Goal: Contribute content: Add original content to the website for others to see

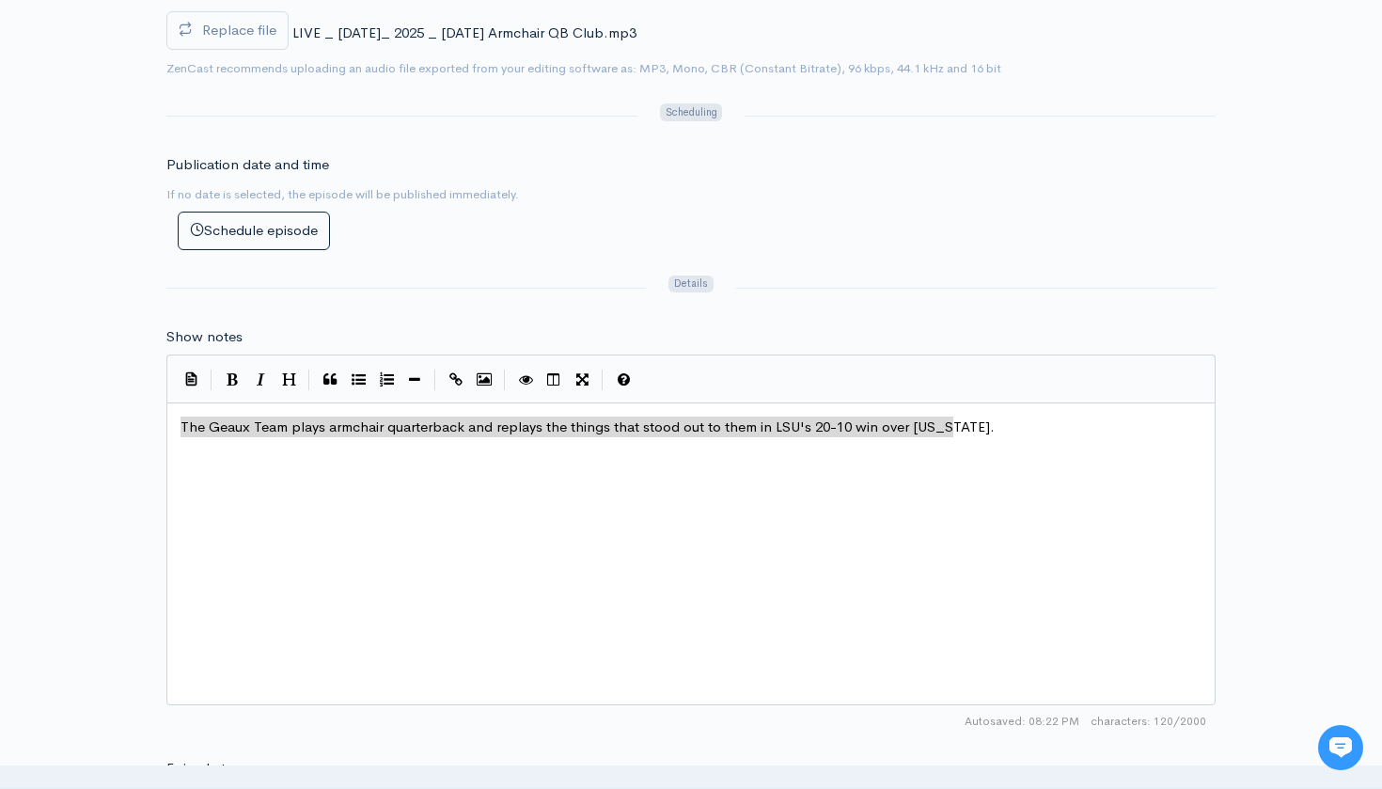
scroll to position [8, 0]
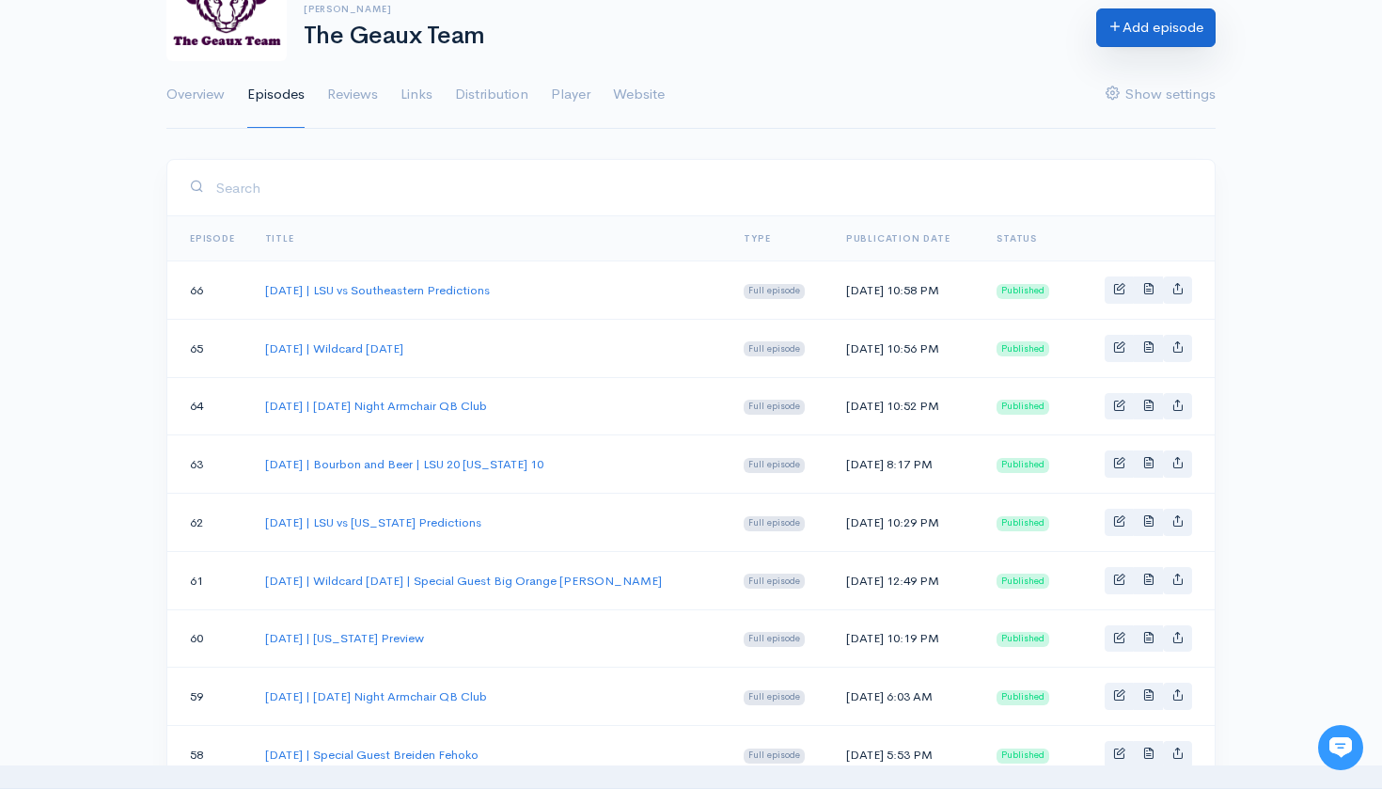
click at [1120, 38] on link "Add episode" at bounding box center [1155, 27] width 119 height 39
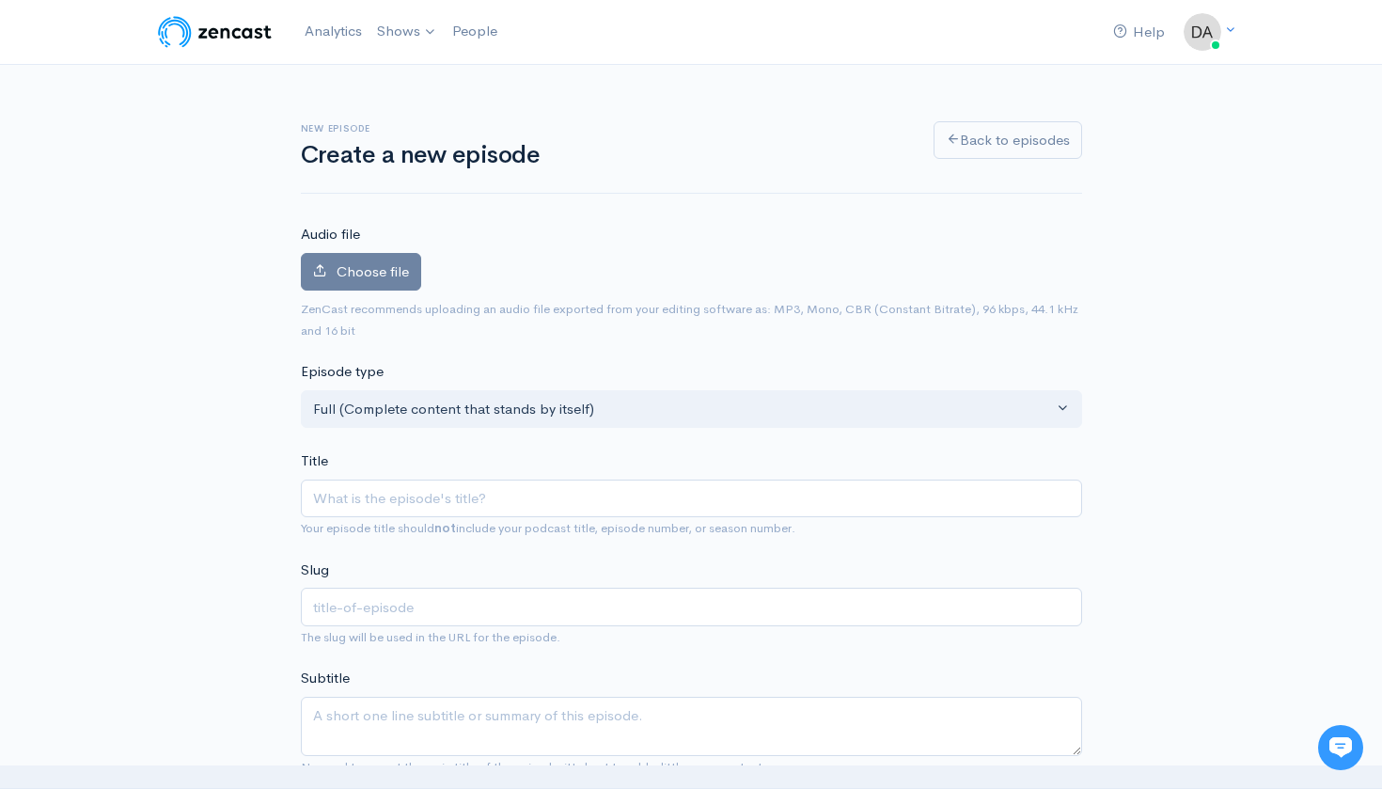
type input "S"
type input "s"
type input "Se"
type input "se"
click at [404, 493] on input "[DATE] | [DATE] Night Armchair QB Club" at bounding box center [691, 498] width 781 height 39
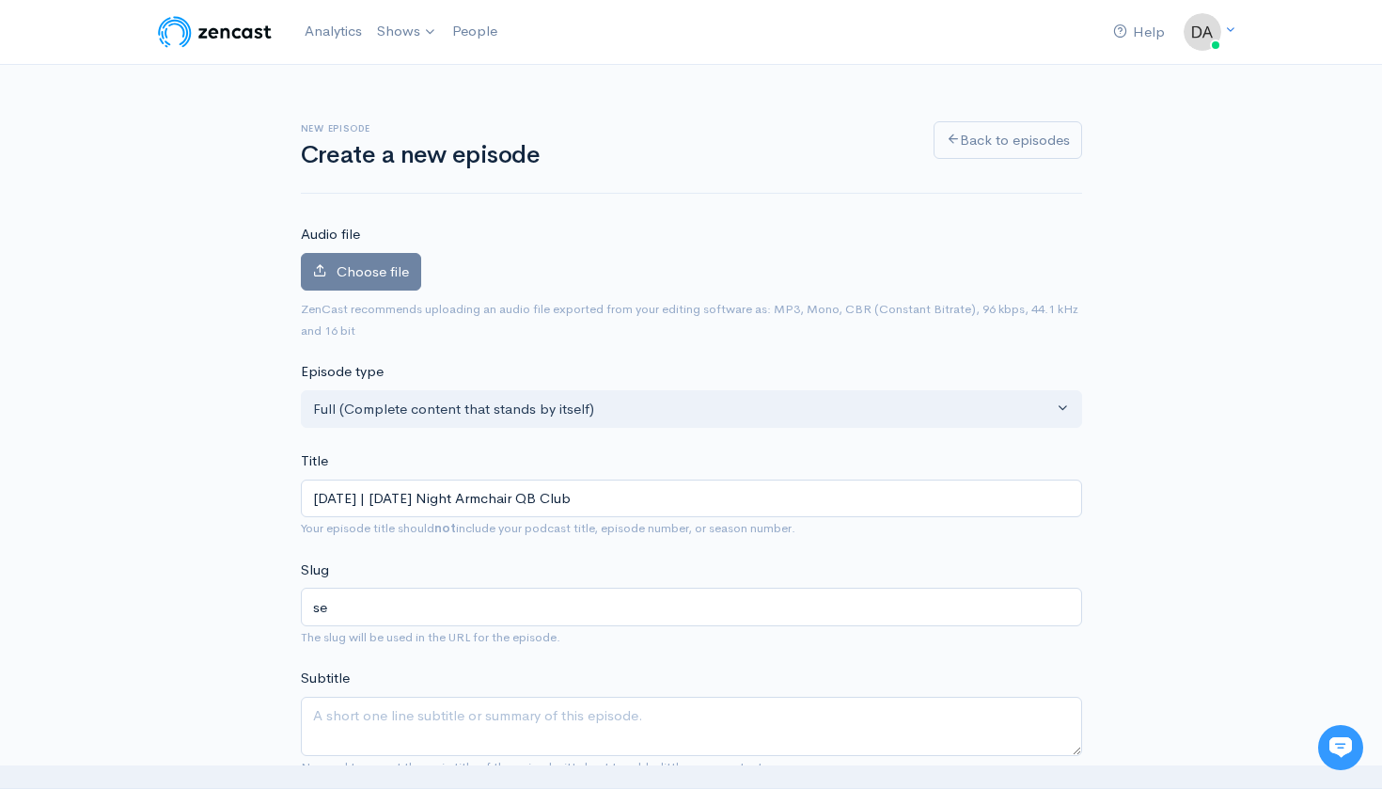
type input "[DATE] | [DATE] Night Armchair QB Club"
type input "[DATE]-[DATE]-night-armchair-qb-club"
type input "[DATE] | [DATE] Night Armchair QB Club"
type input "september-2025-[DATE]-night-armchair-qb-club"
type input "[DATE] | [DATE] Night Armchair QB Club"
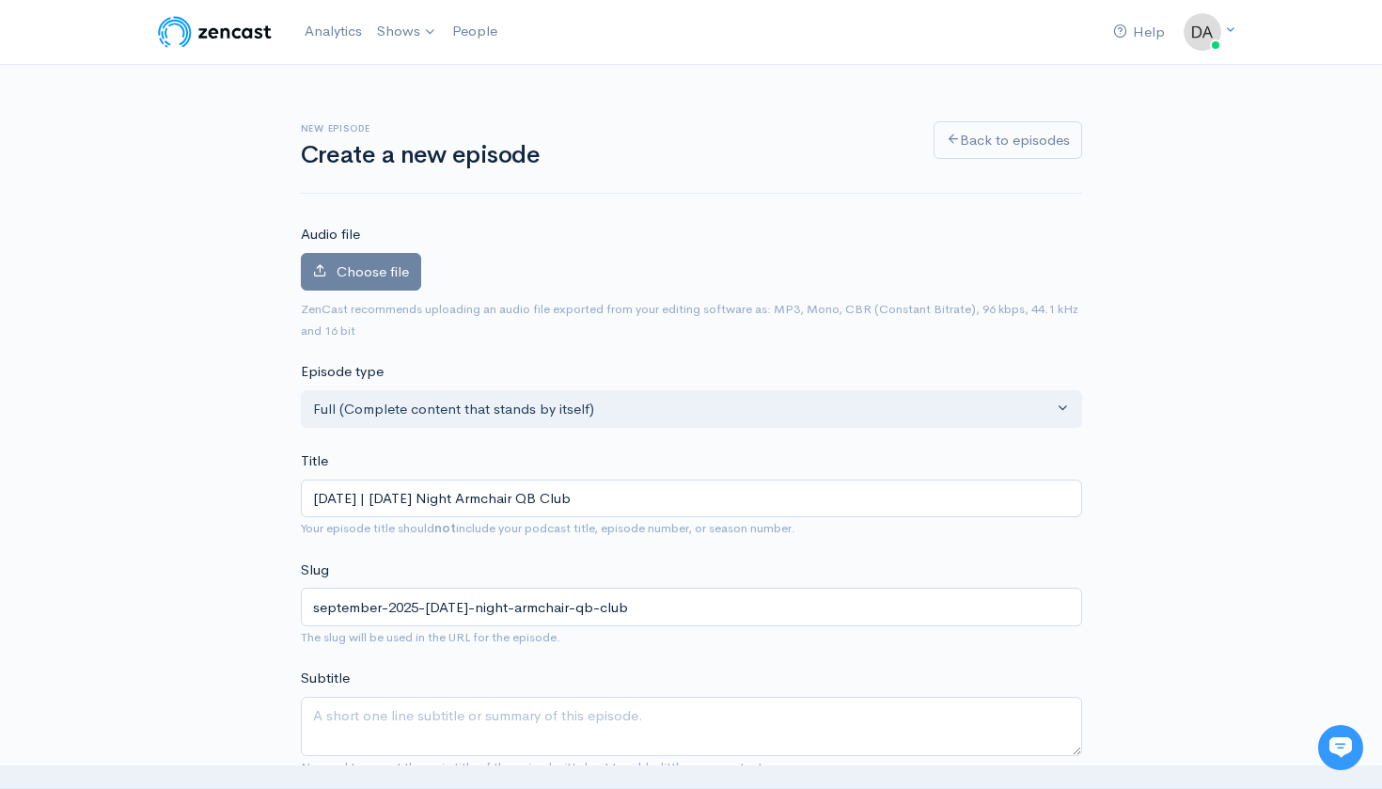
type input "[DATE]-[DATE]-night-armchair-qb-club"
type input "[DATE] | [DATE] Night Armchair QB Club"
type input "[DATE]-[DATE]-night-armchair-qb-club"
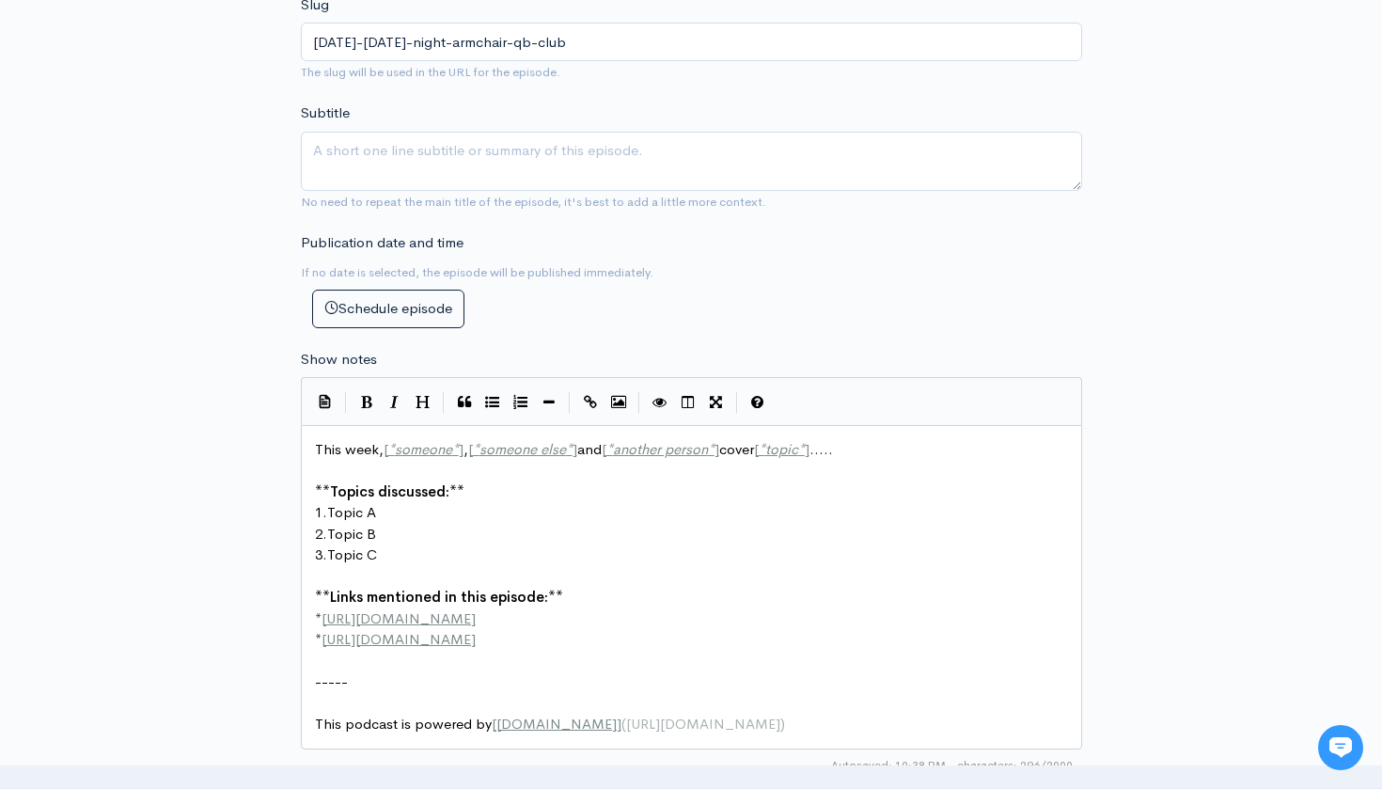
scroll to position [589, 0]
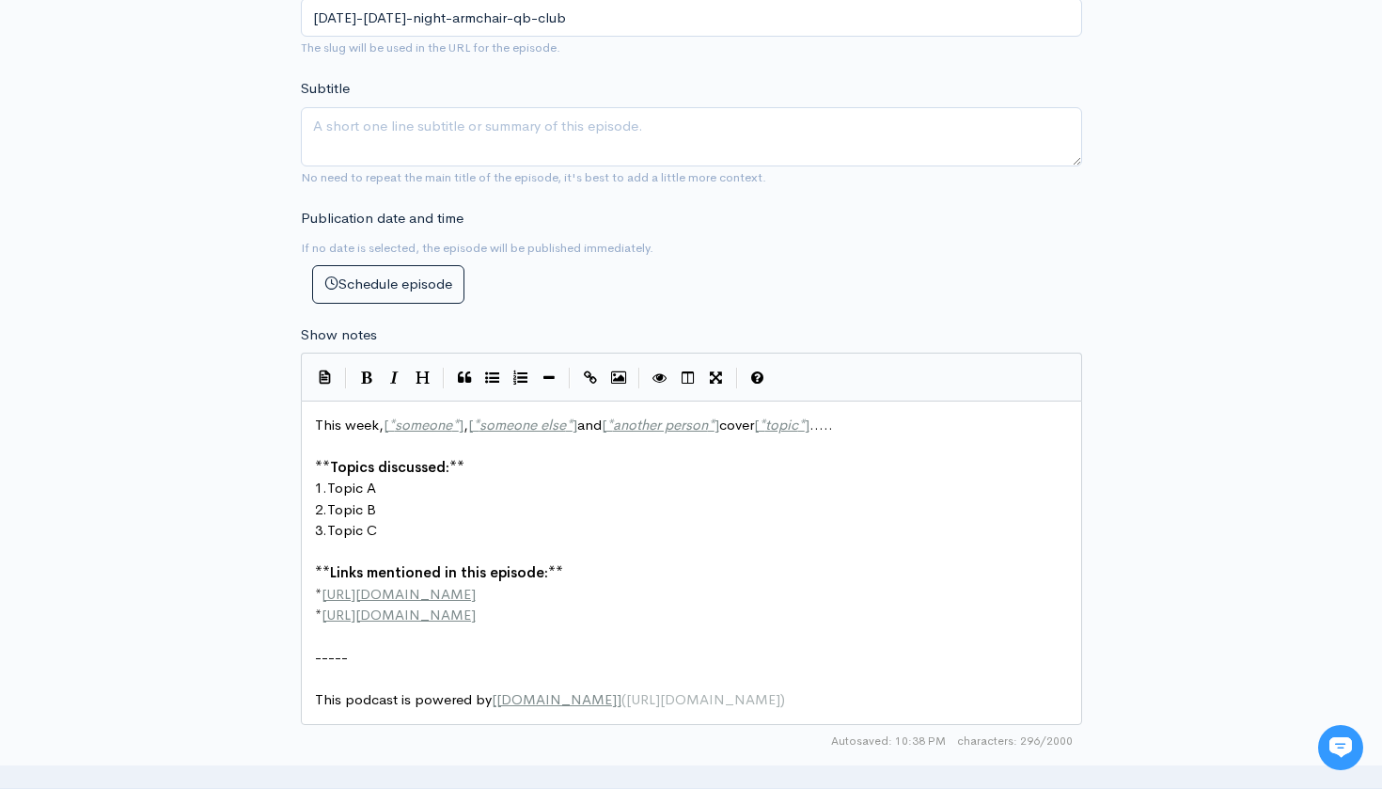
type input "[DATE] | [DATE] Night Armchair QB Club"
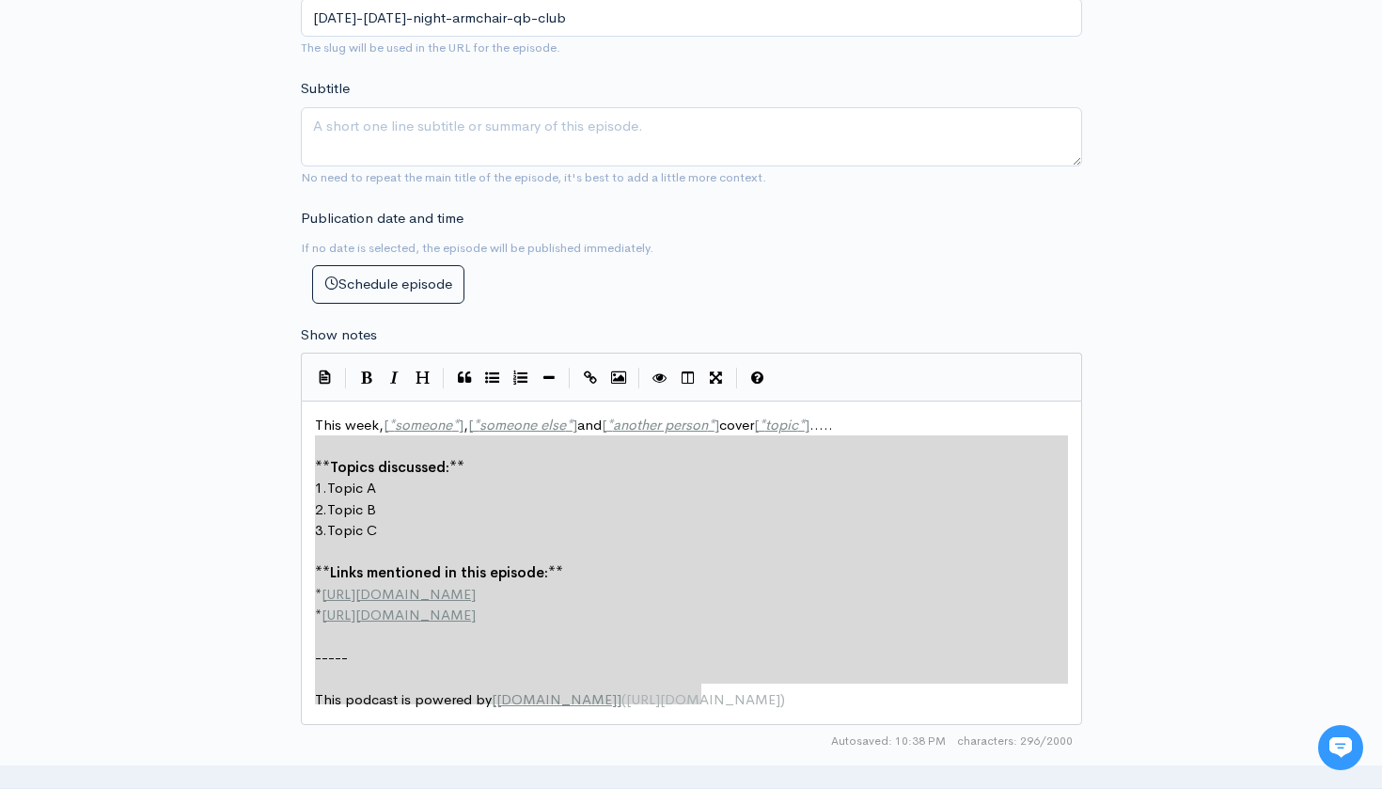
type textarea "This week, [*someone*], [*someone else*] and [*another person*] cover [*topic*]…"
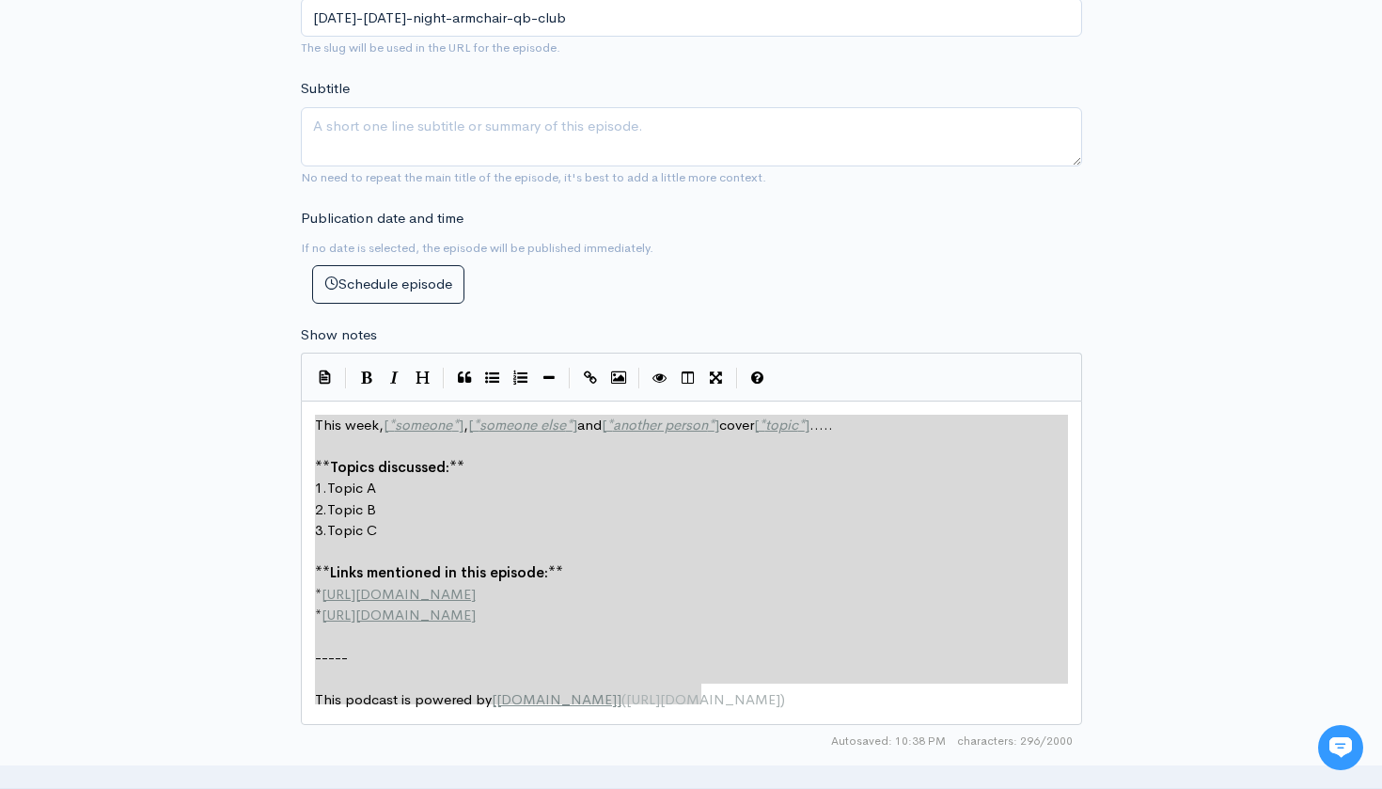
drag, startPoint x: 721, startPoint y: 683, endPoint x: 267, endPoint y: 405, distance: 532.4
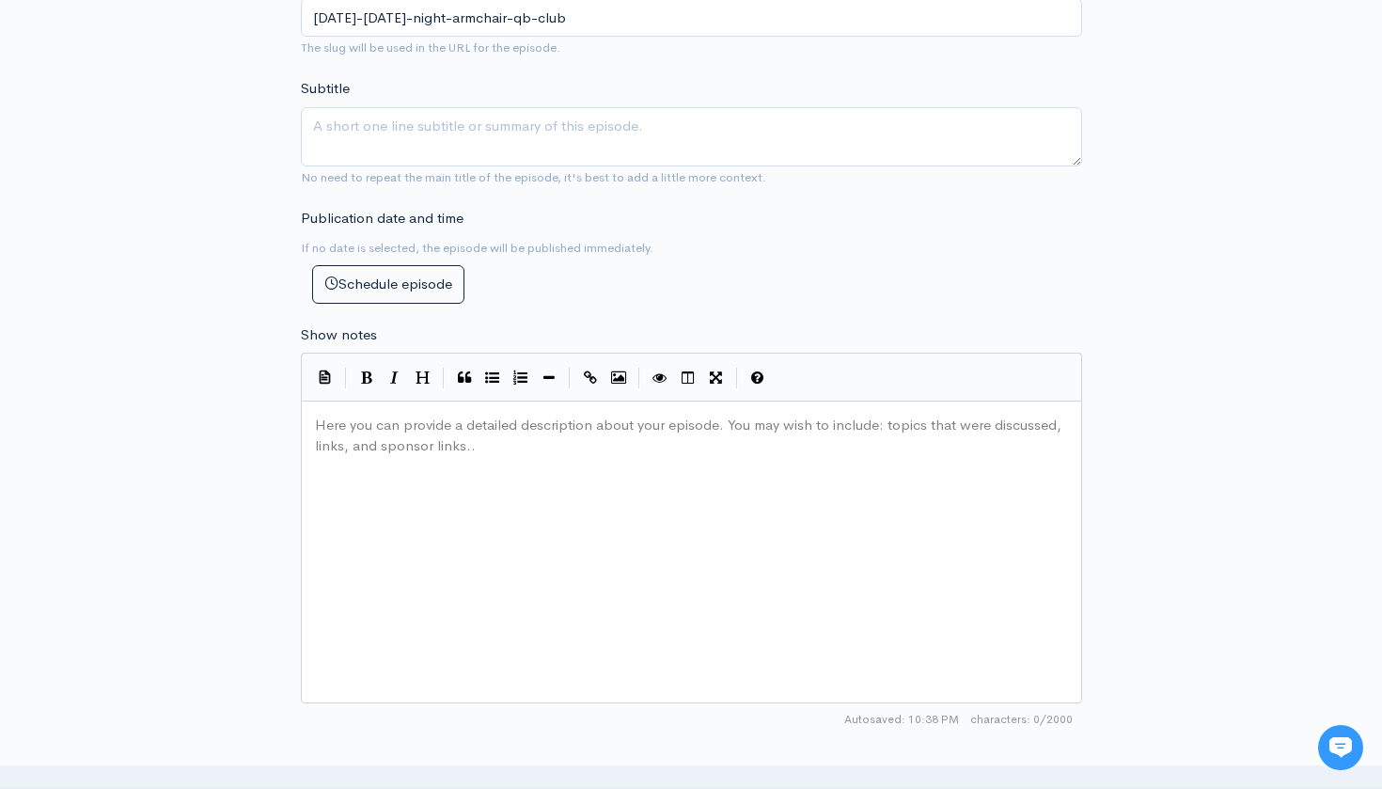
type textarea "​"
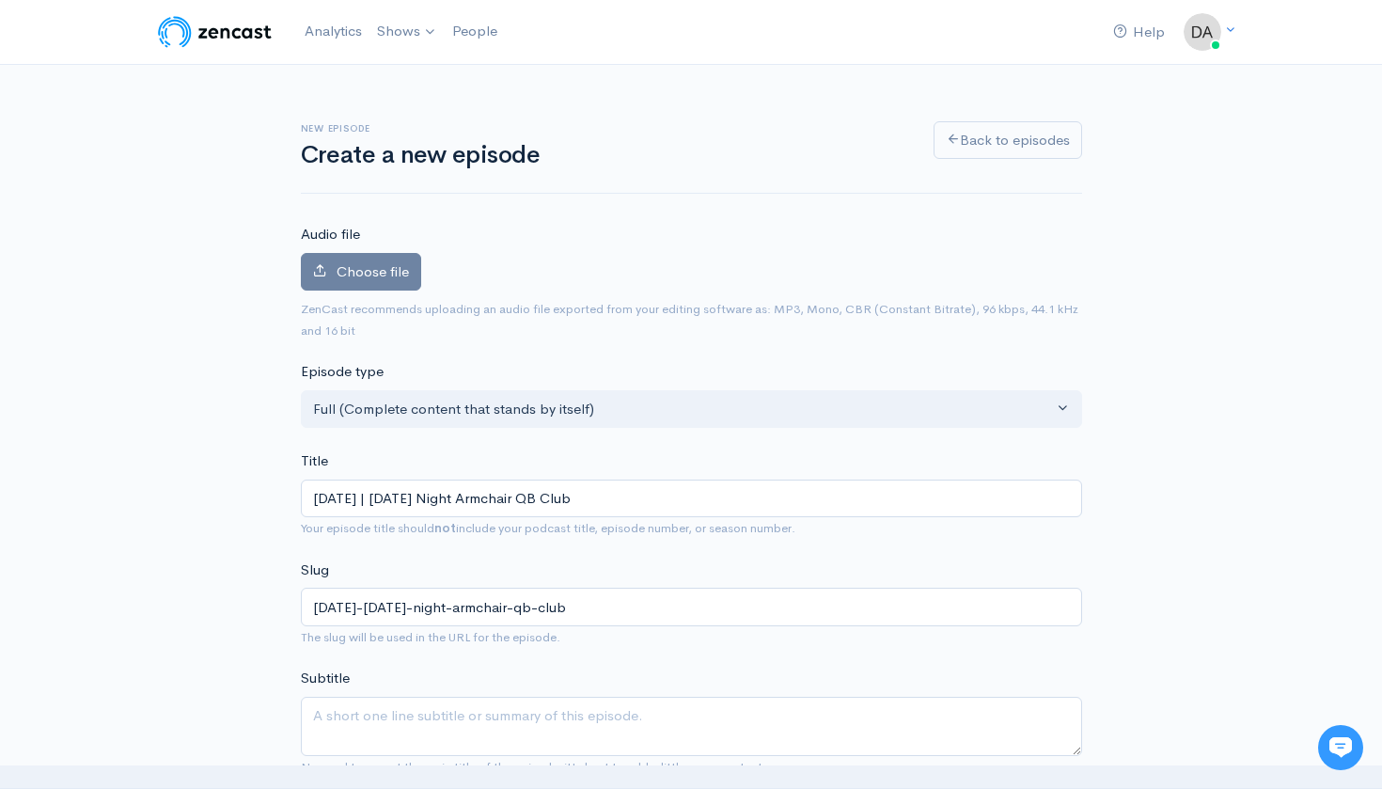
scroll to position [0, 0]
click at [390, 274] on span "Choose file" at bounding box center [372, 271] width 72 height 18
click at [0, 0] on input "Choose file" at bounding box center [0, 0] width 0 height 0
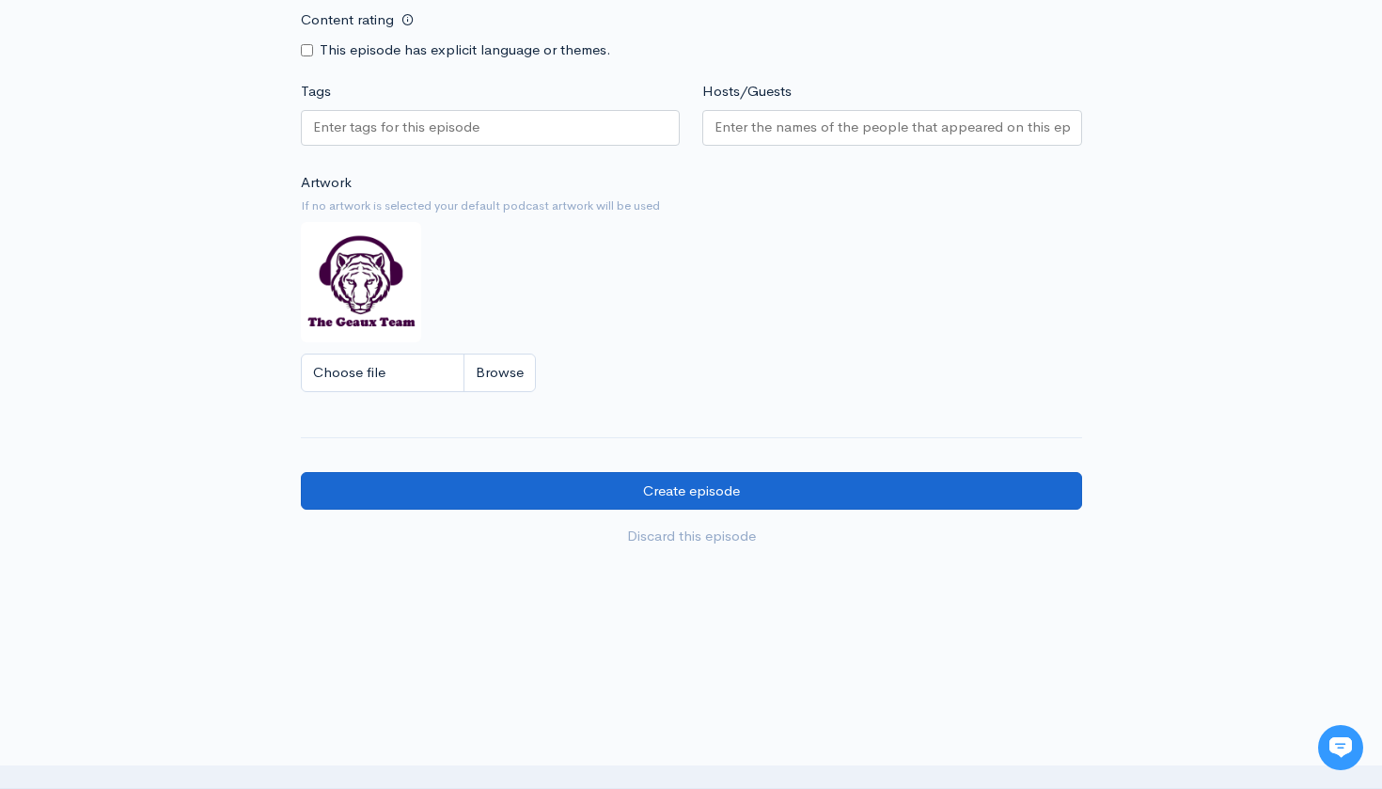
scroll to position [1448, 0]
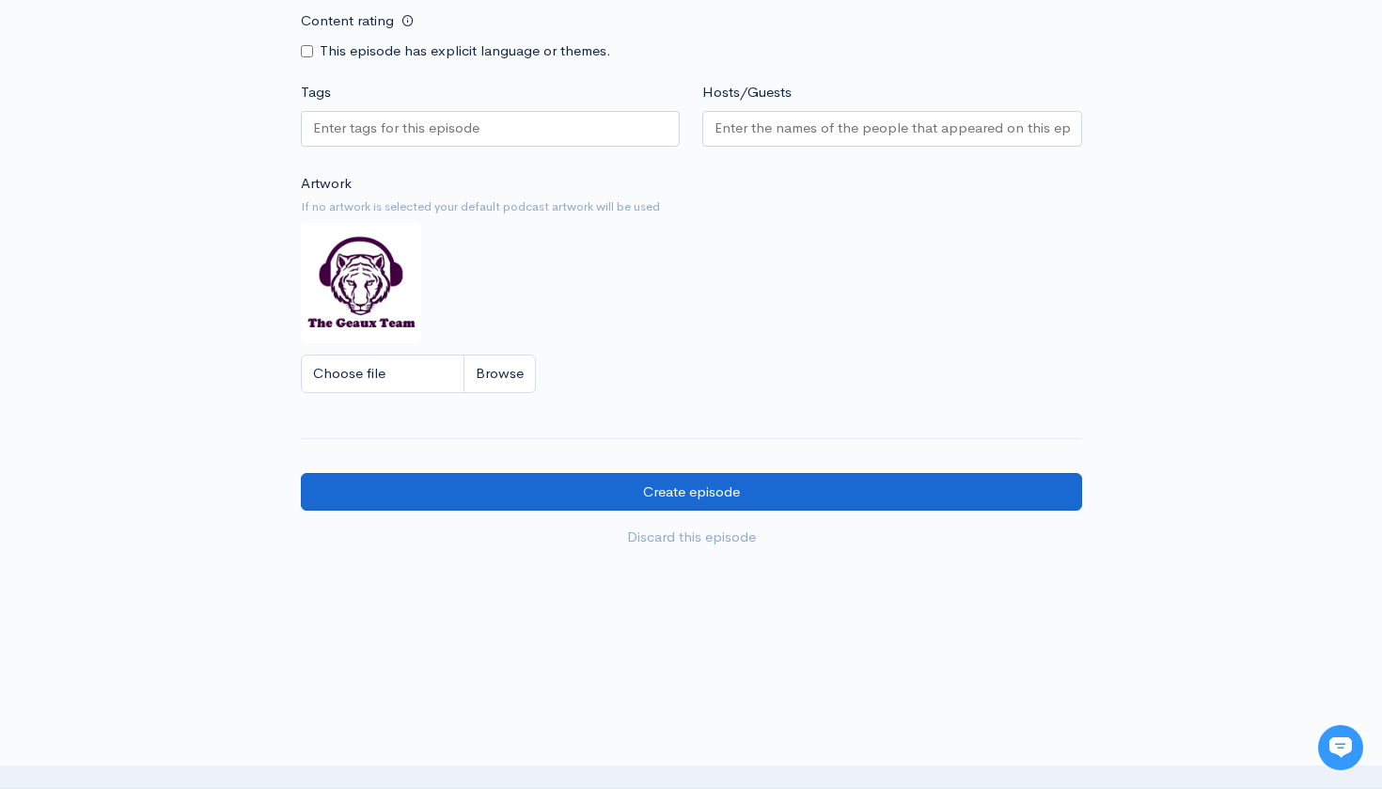
click at [638, 473] on input "Create episode" at bounding box center [691, 492] width 781 height 39
